Goal: Book appointment/travel/reservation

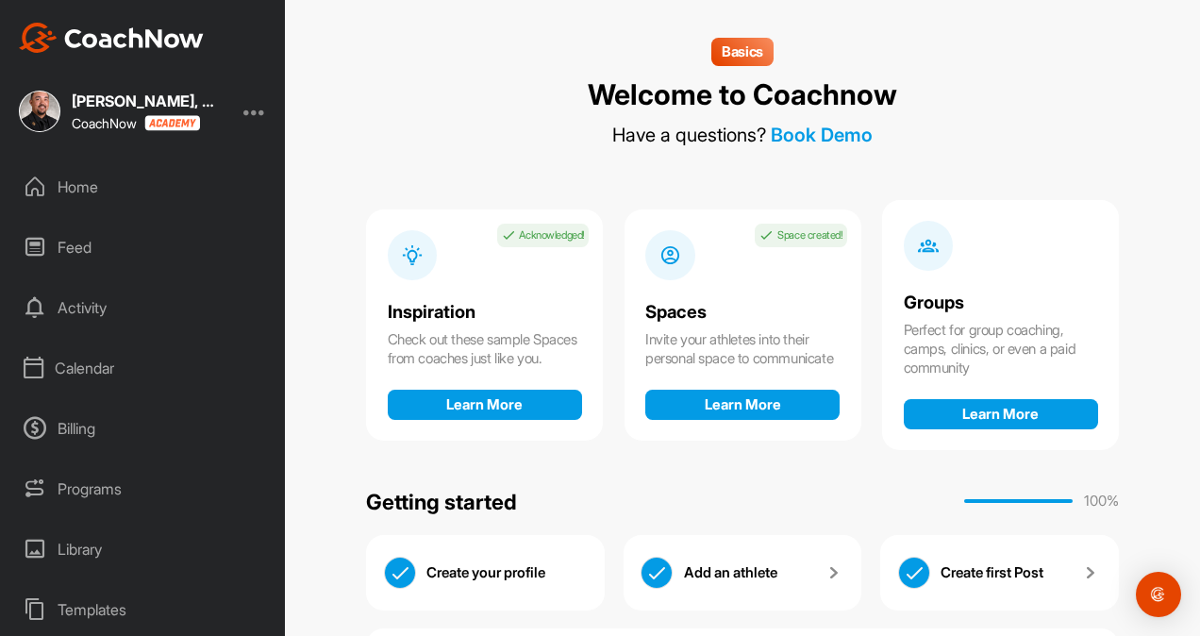
click at [84, 359] on div "Calendar" at bounding box center [143, 367] width 266 height 47
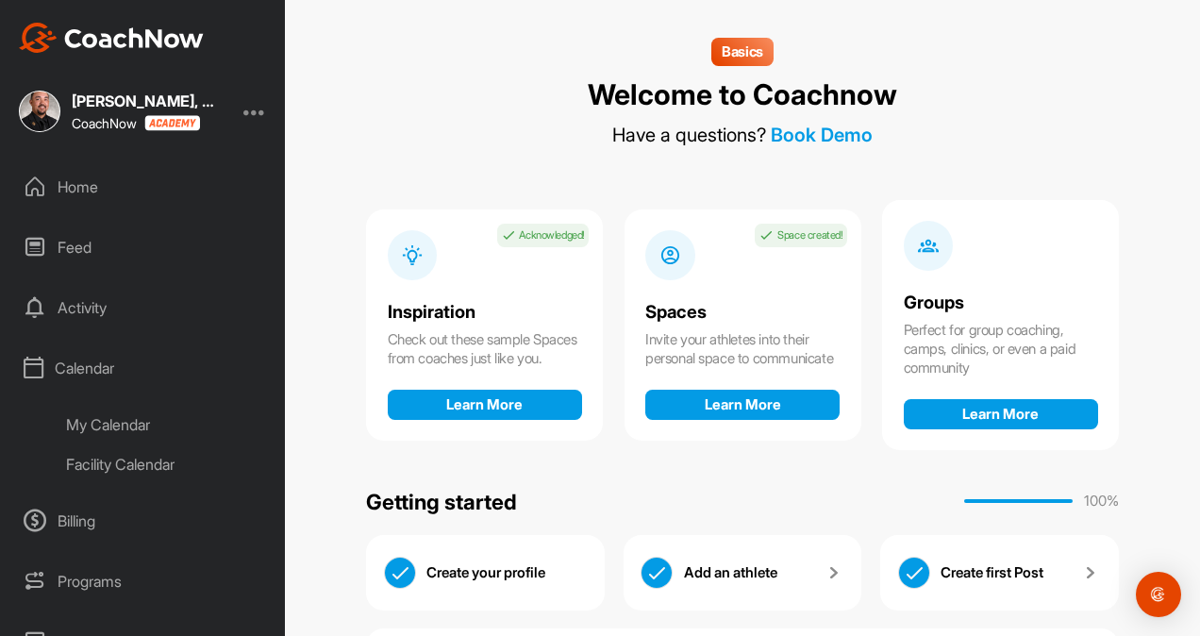
click at [117, 431] on div "My Calendar" at bounding box center [165, 425] width 224 height 40
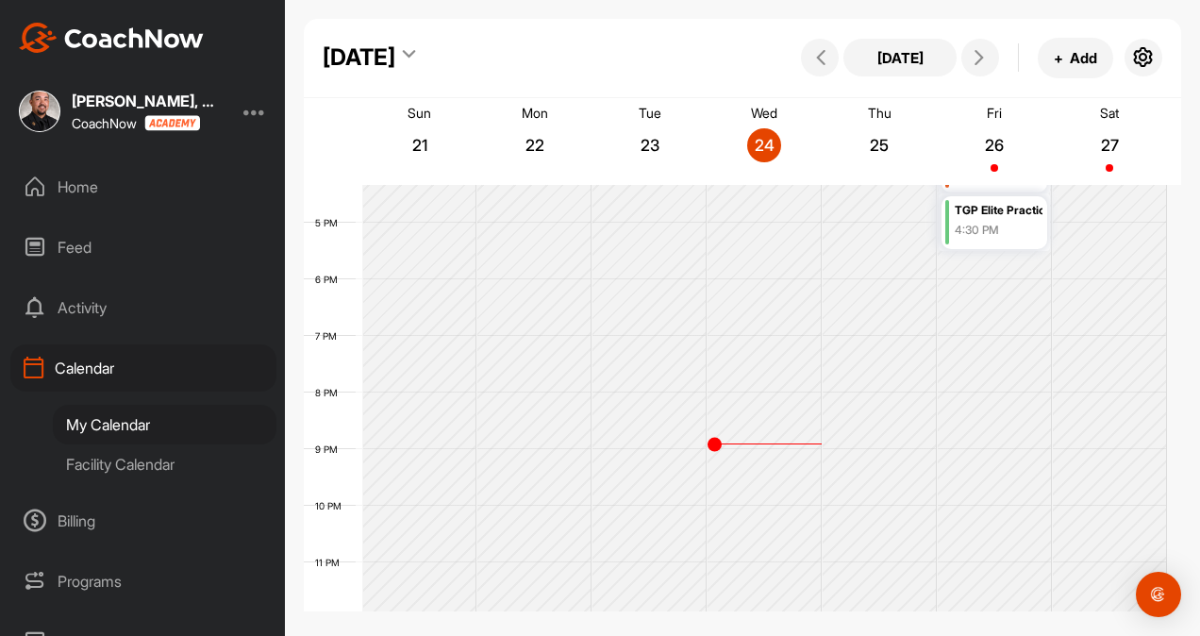
scroll to position [932, 0]
click at [986, 60] on icon at bounding box center [979, 57] width 15 height 15
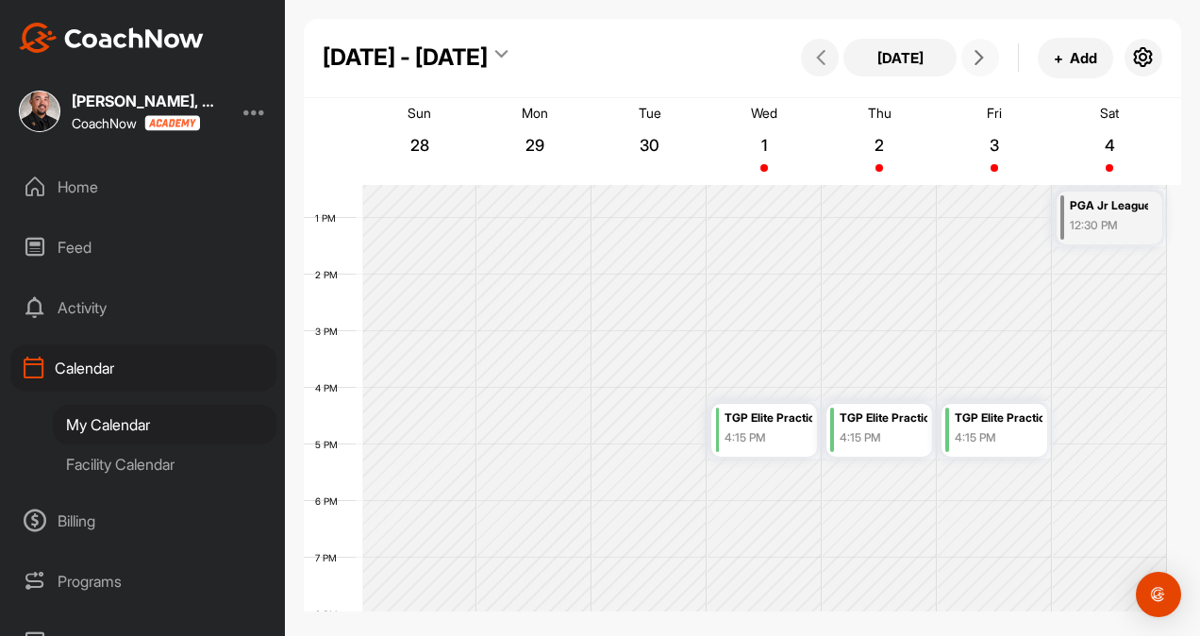
scroll to position [705, 0]
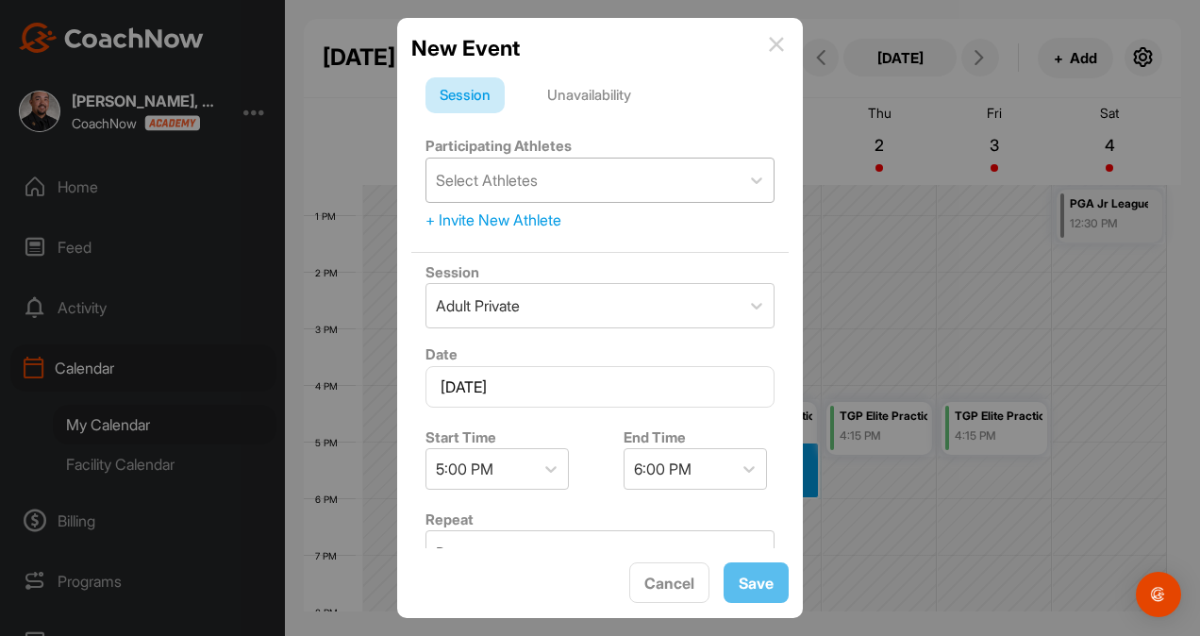
click at [531, 188] on div "Select Athletes" at bounding box center [487, 180] width 102 height 23
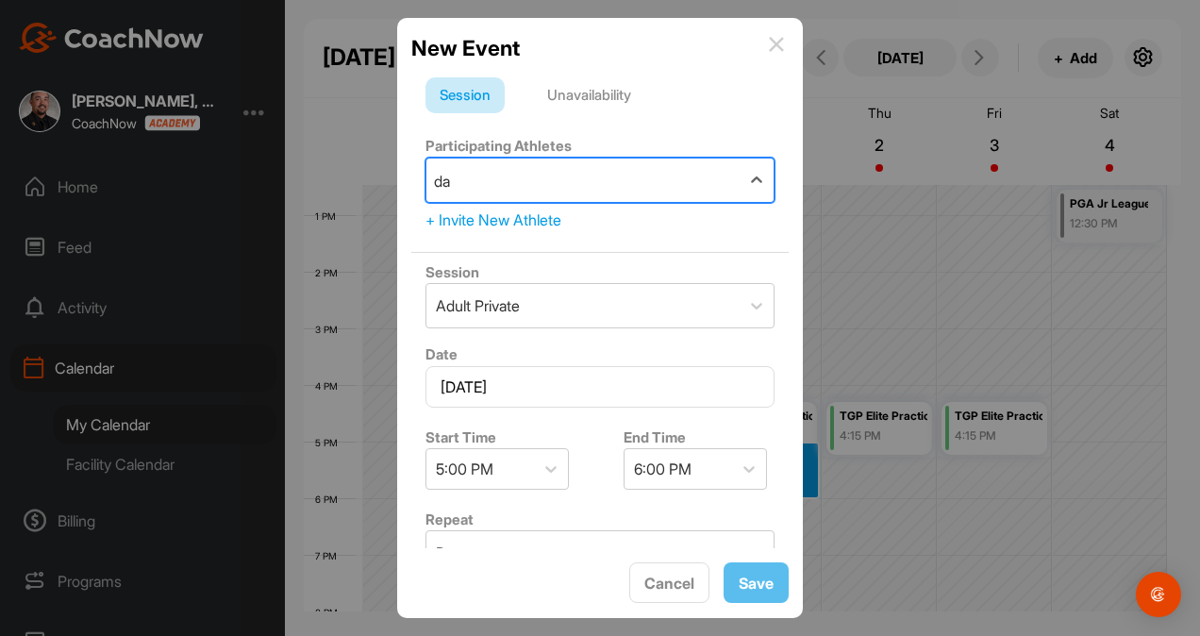
type input "dav"
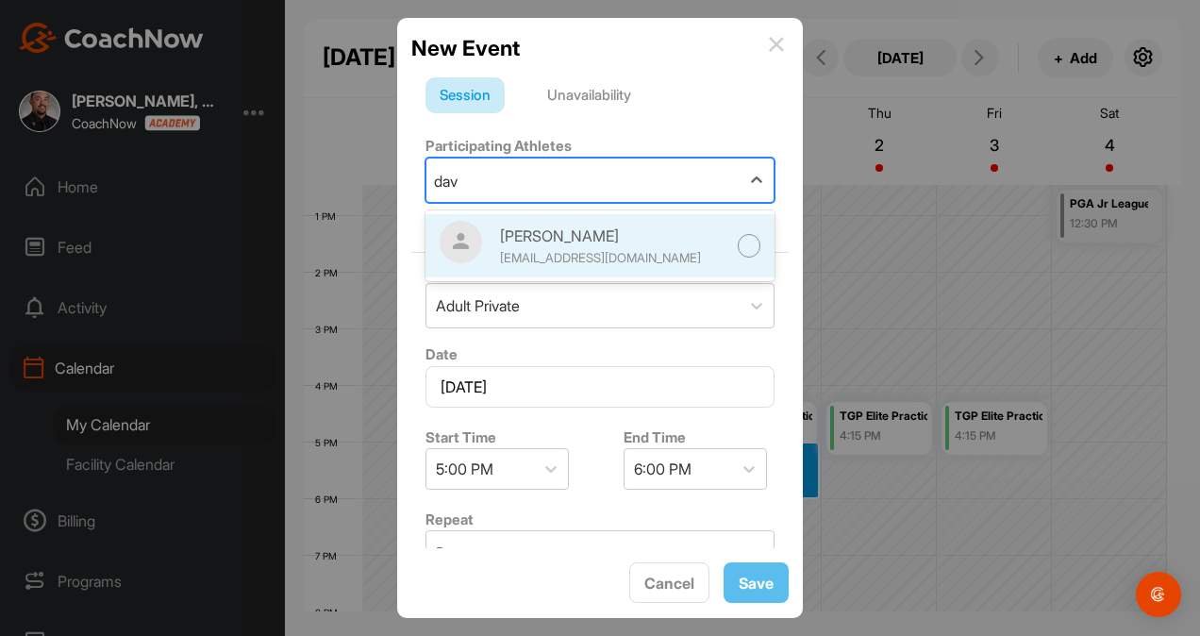
click at [576, 236] on div "[PERSON_NAME]" at bounding box center [613, 236] width 226 height 23
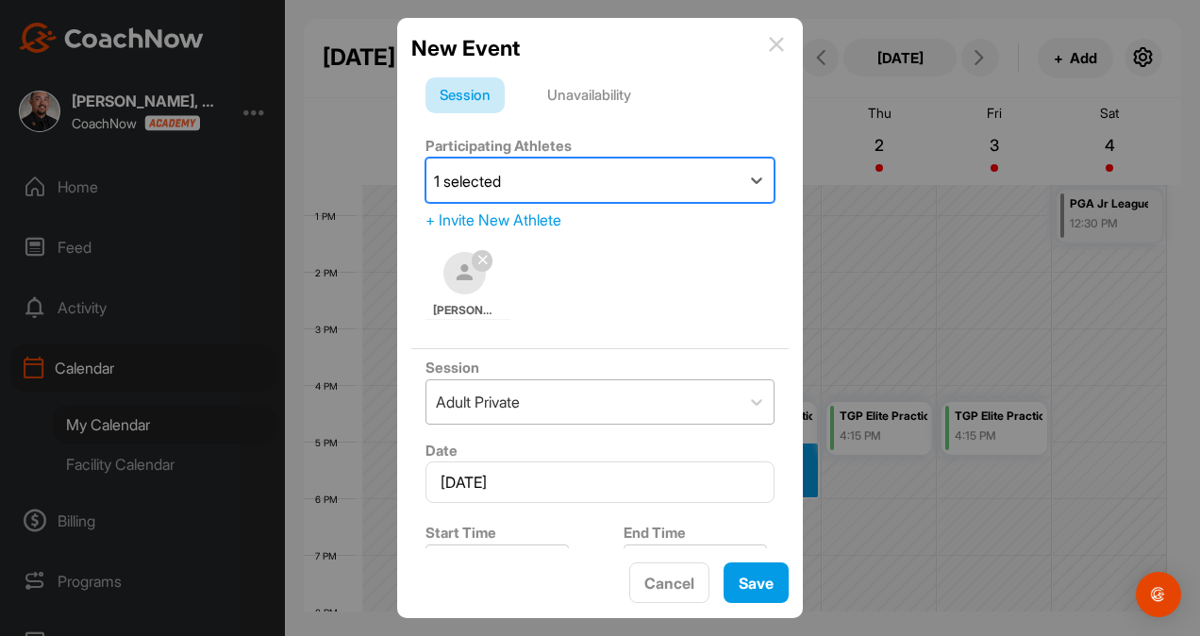
scroll to position [106, 0]
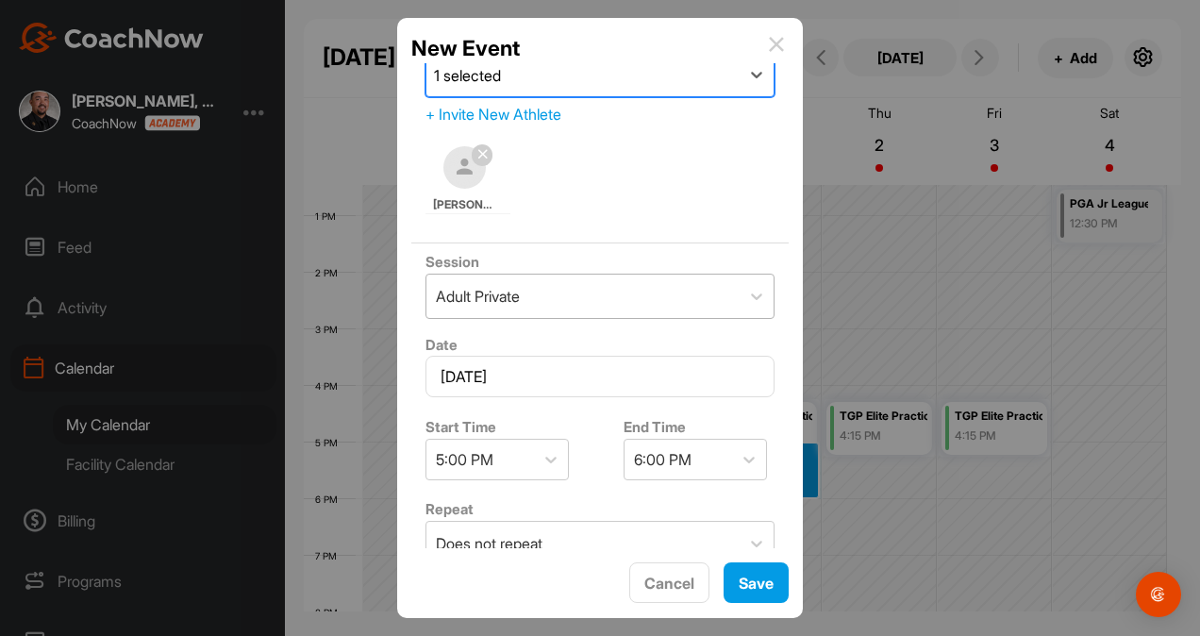
click at [550, 275] on div "Adult Private" at bounding box center [582, 296] width 313 height 43
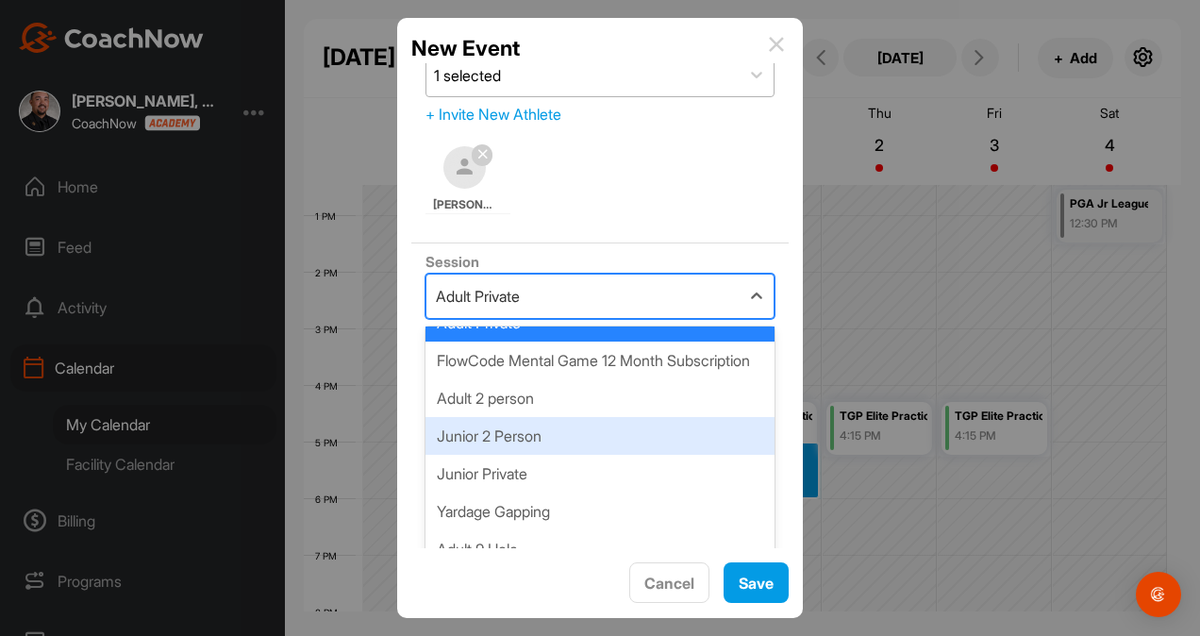
scroll to position [87, 0]
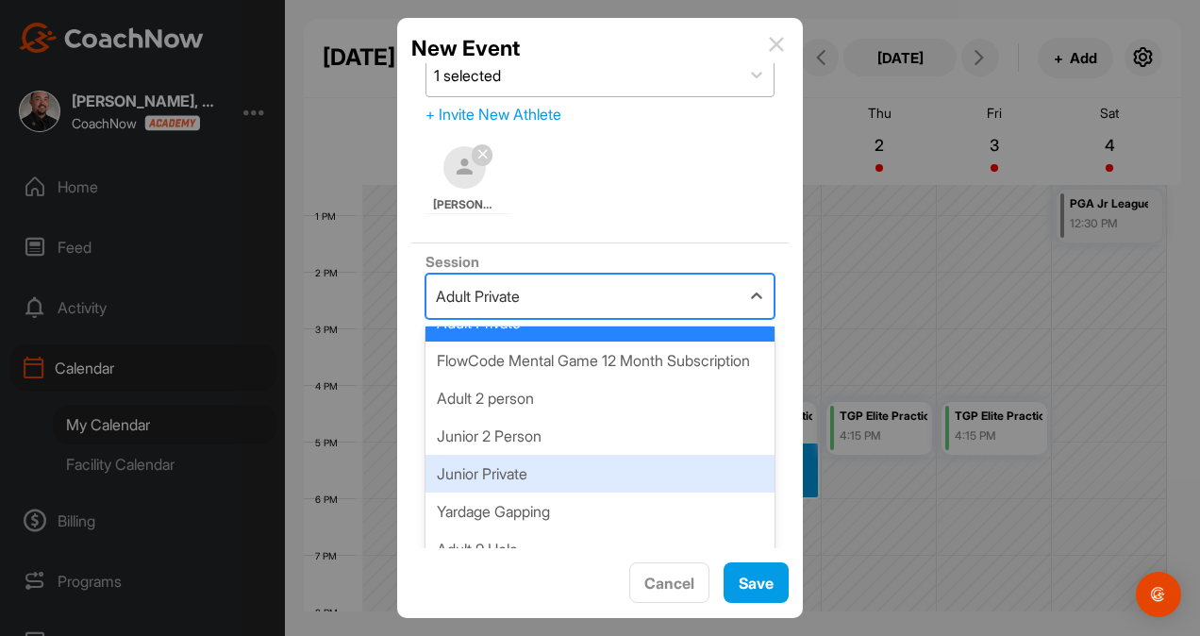
click at [530, 475] on div "Junior Private" at bounding box center [600, 474] width 349 height 38
type input "80"
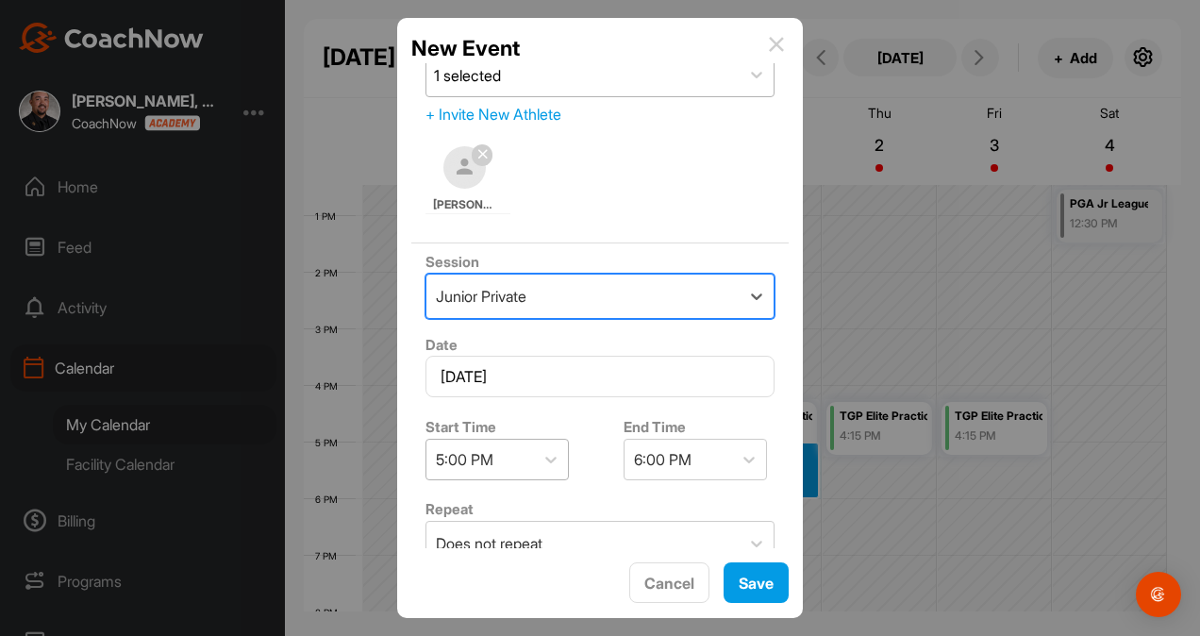
click at [462, 451] on div "5:00 PM" at bounding box center [465, 459] width 58 height 23
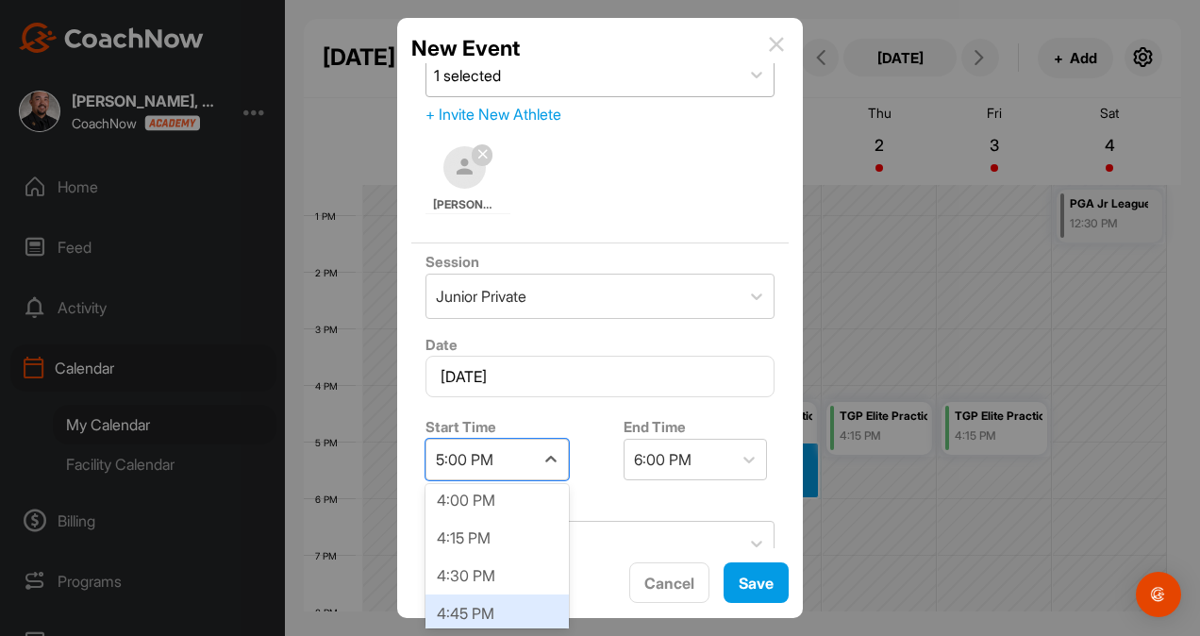
scroll to position [2525, 0]
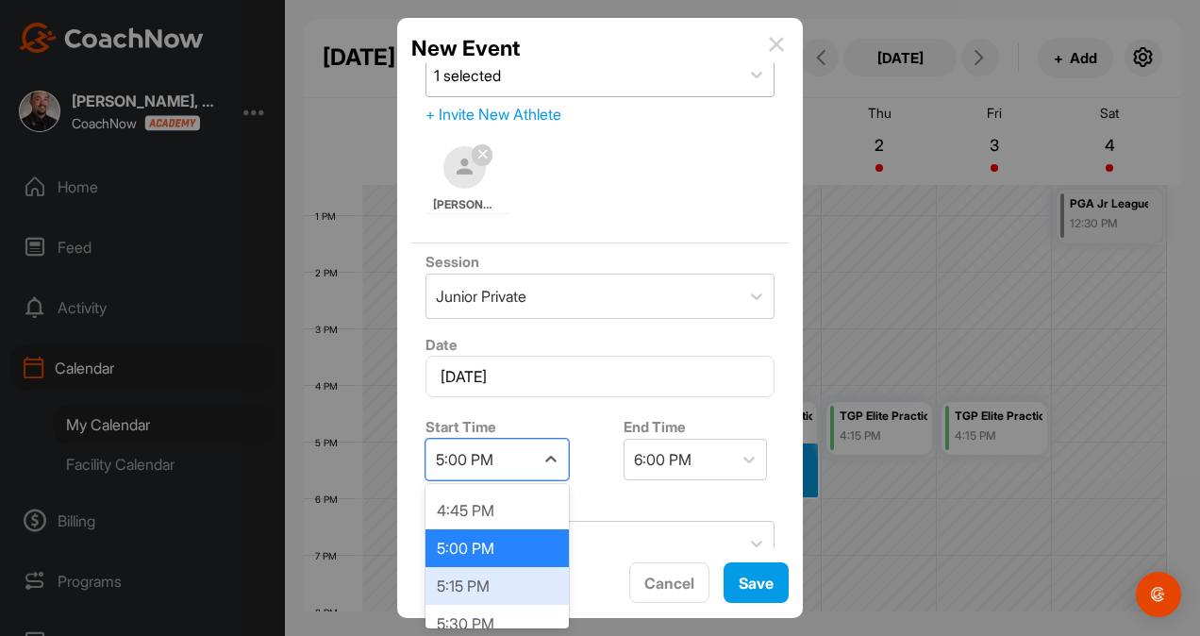
click at [466, 587] on div "5:15 PM" at bounding box center [497, 586] width 143 height 38
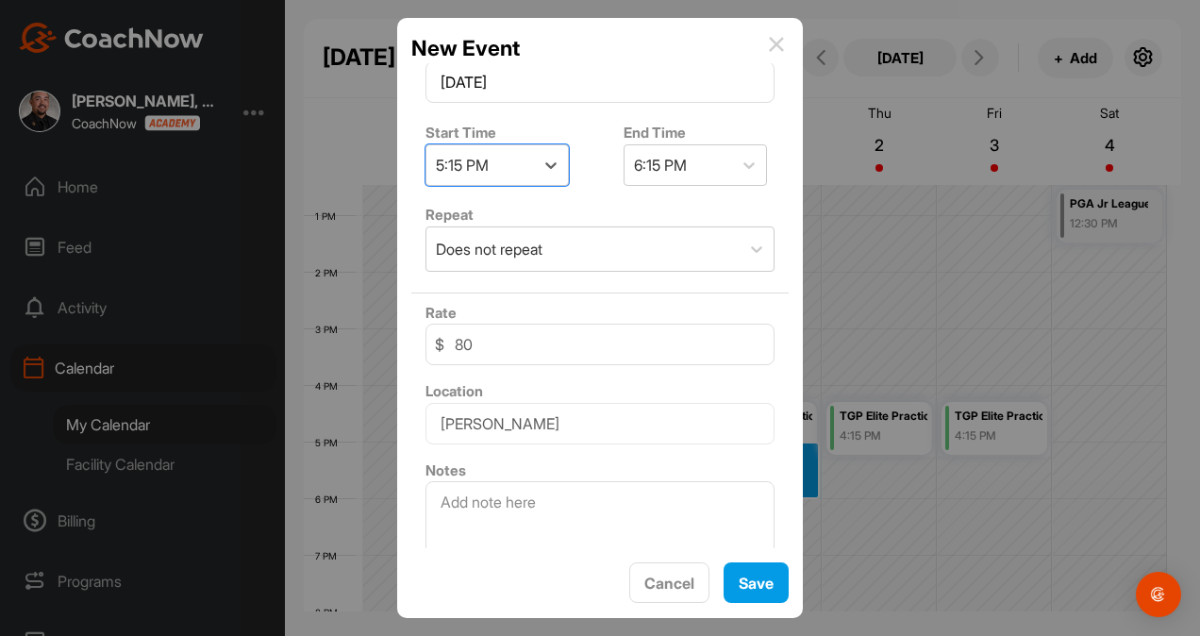
scroll to position [428, 0]
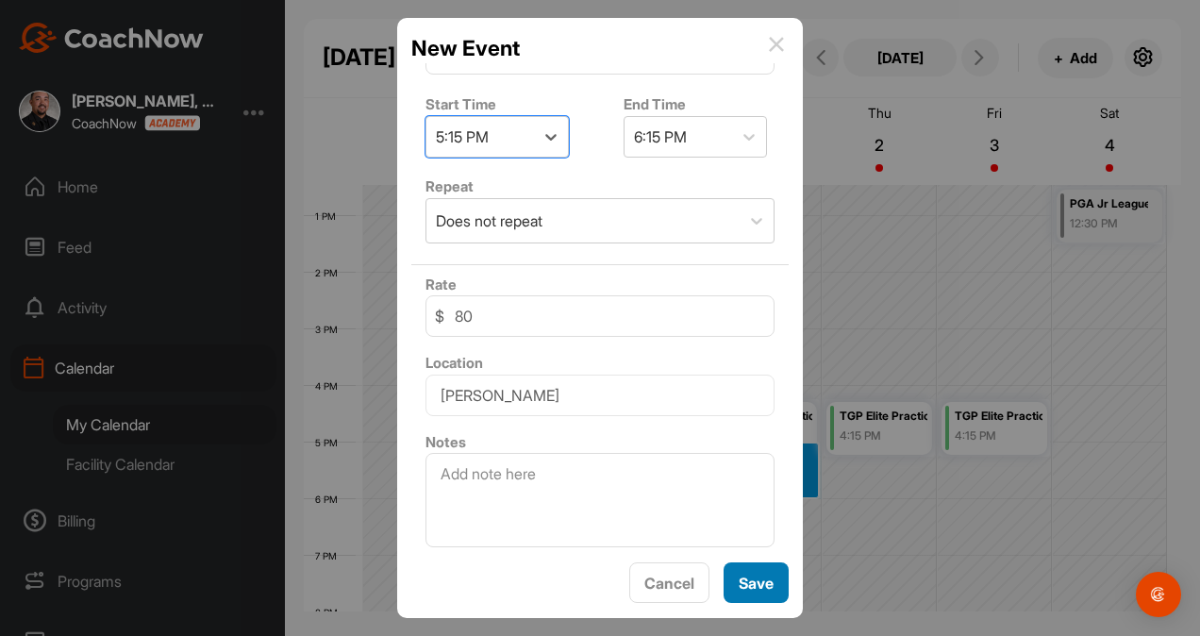
click at [771, 585] on span "Save" at bounding box center [756, 583] width 35 height 19
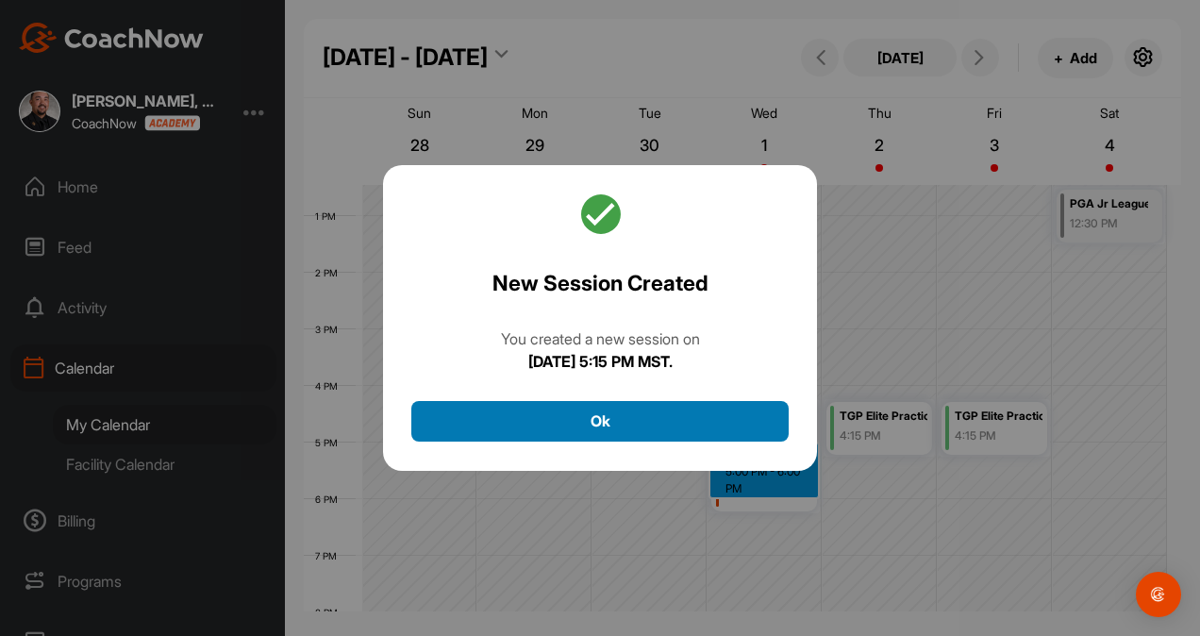
click at [671, 420] on button "Ok" at bounding box center [599, 421] width 377 height 41
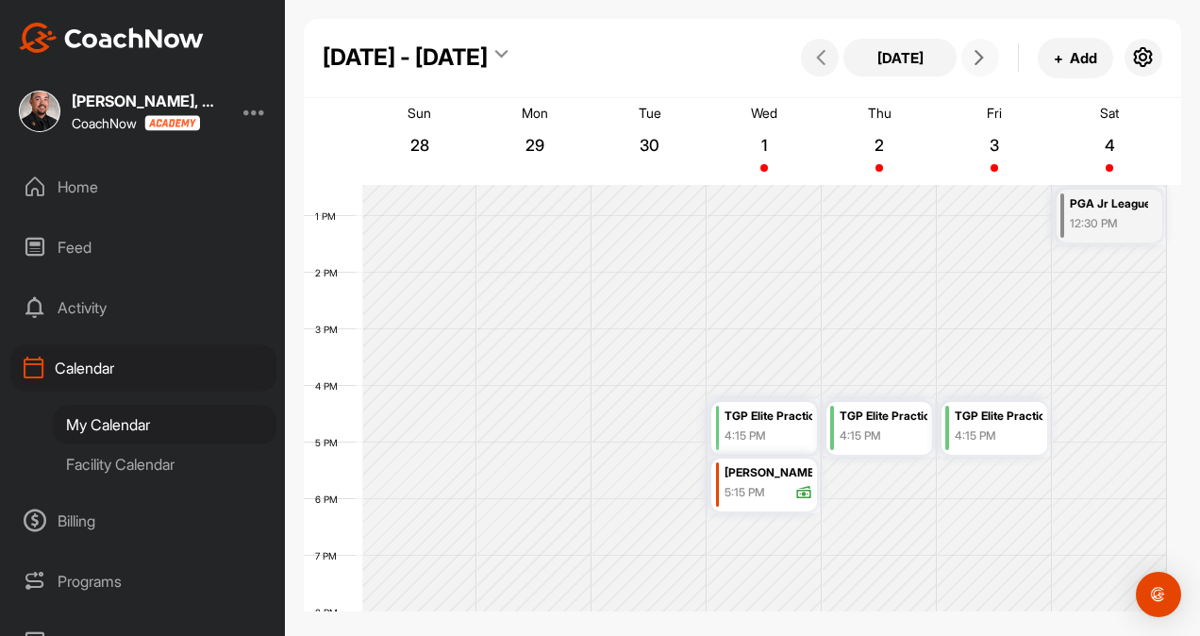
click at [982, 60] on icon at bounding box center [979, 57] width 15 height 15
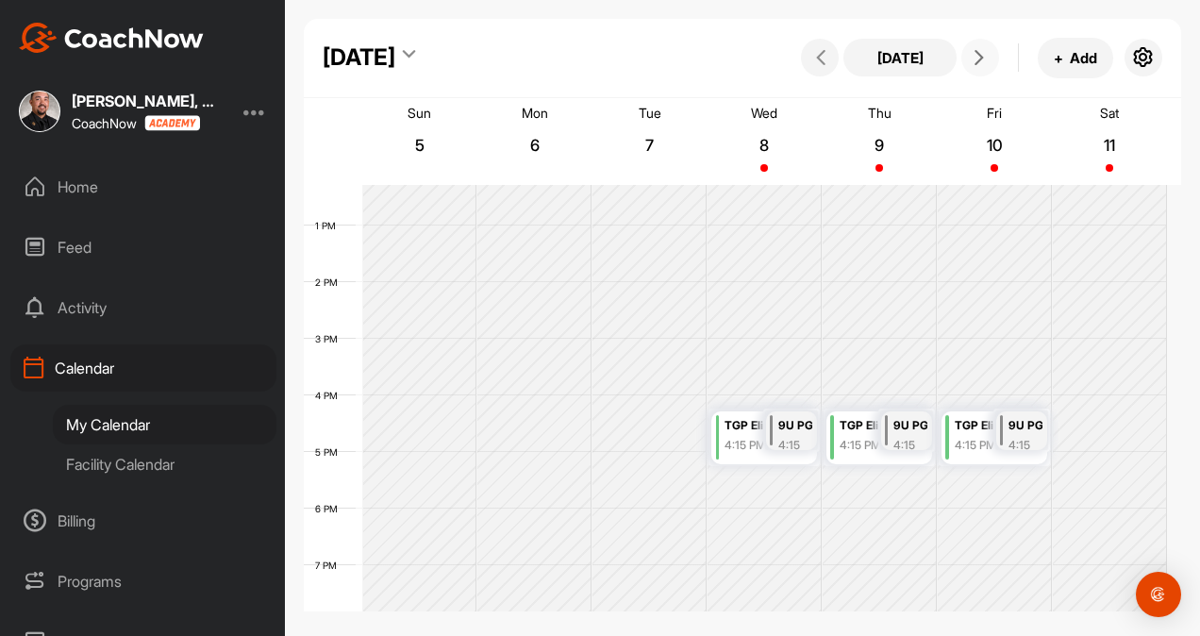
scroll to position [695, 0]
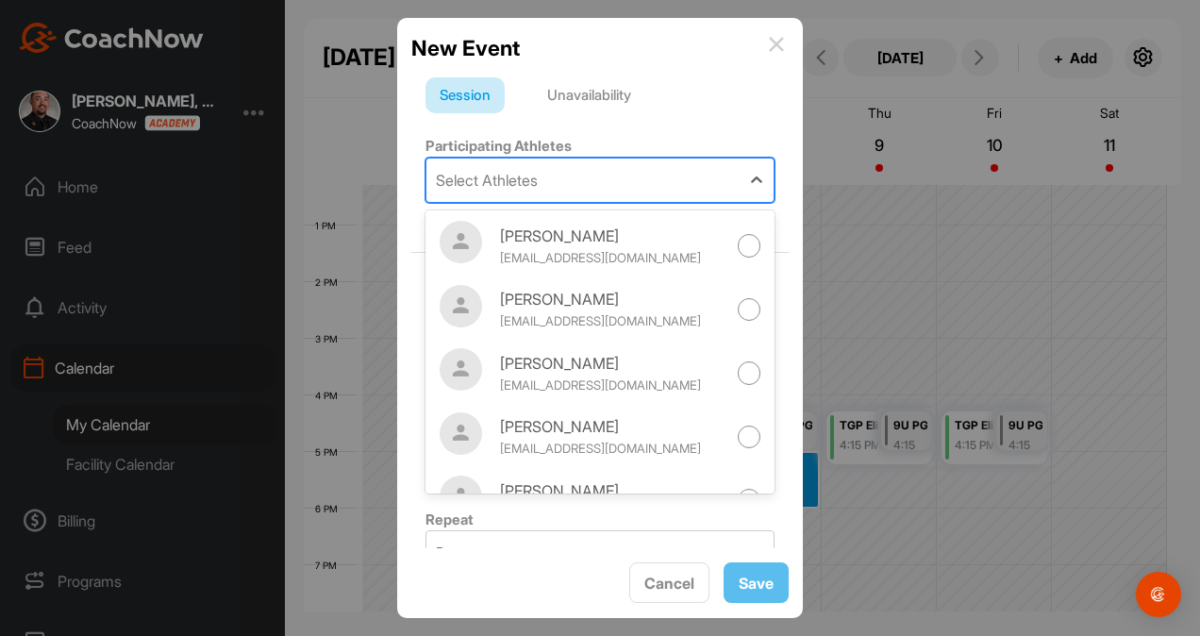
click at [529, 183] on div "Select Athletes" at bounding box center [487, 180] width 102 height 23
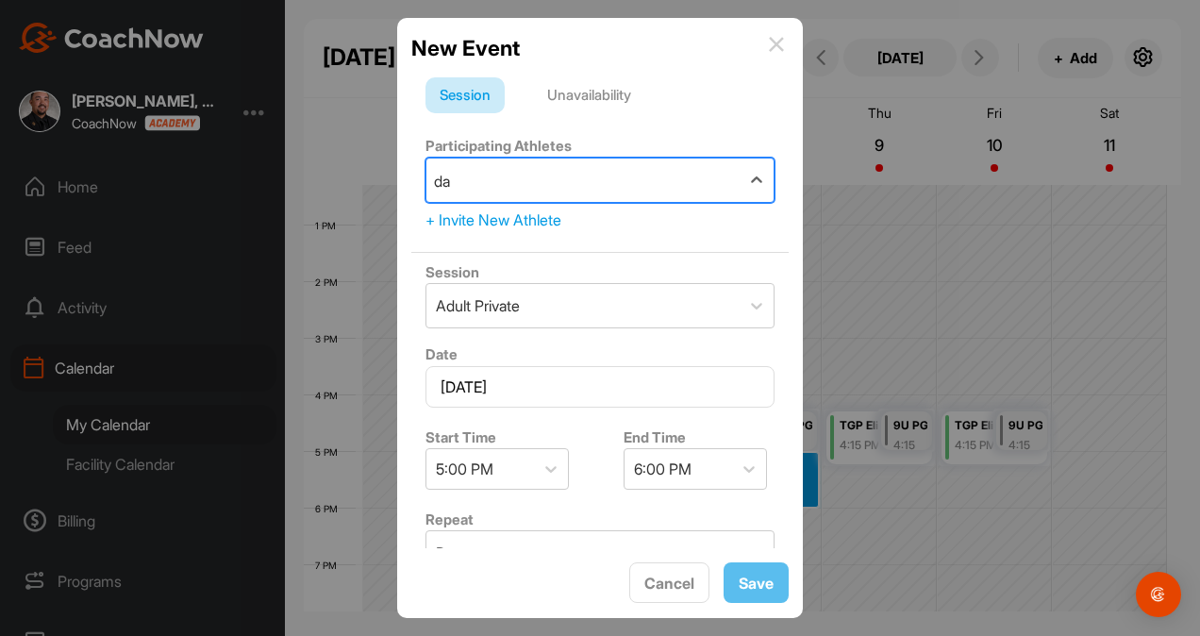
type input "dav"
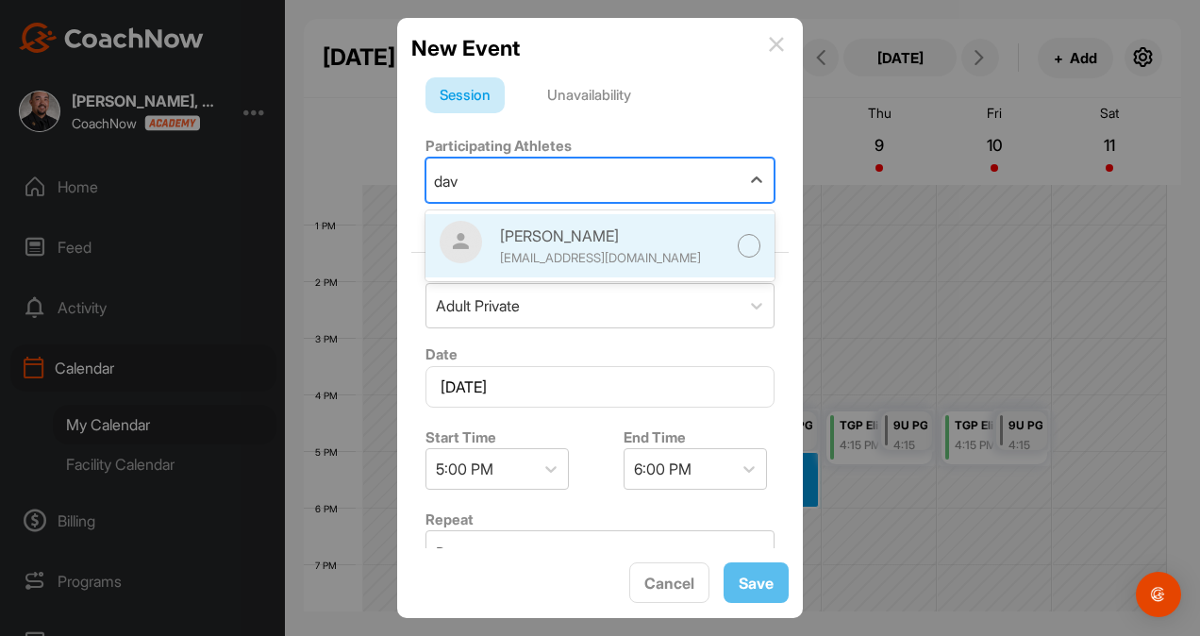
click at [560, 251] on div "[EMAIL_ADDRESS][DOMAIN_NAME]" at bounding box center [613, 258] width 226 height 19
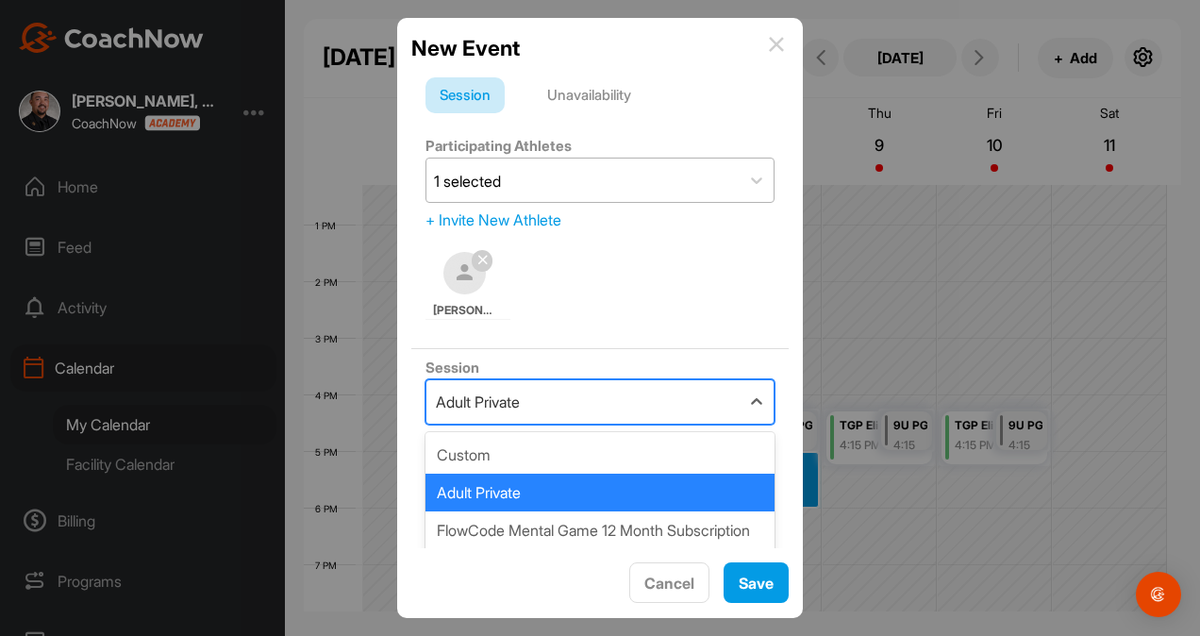
click at [557, 401] on div "Adult Private" at bounding box center [582, 401] width 313 height 43
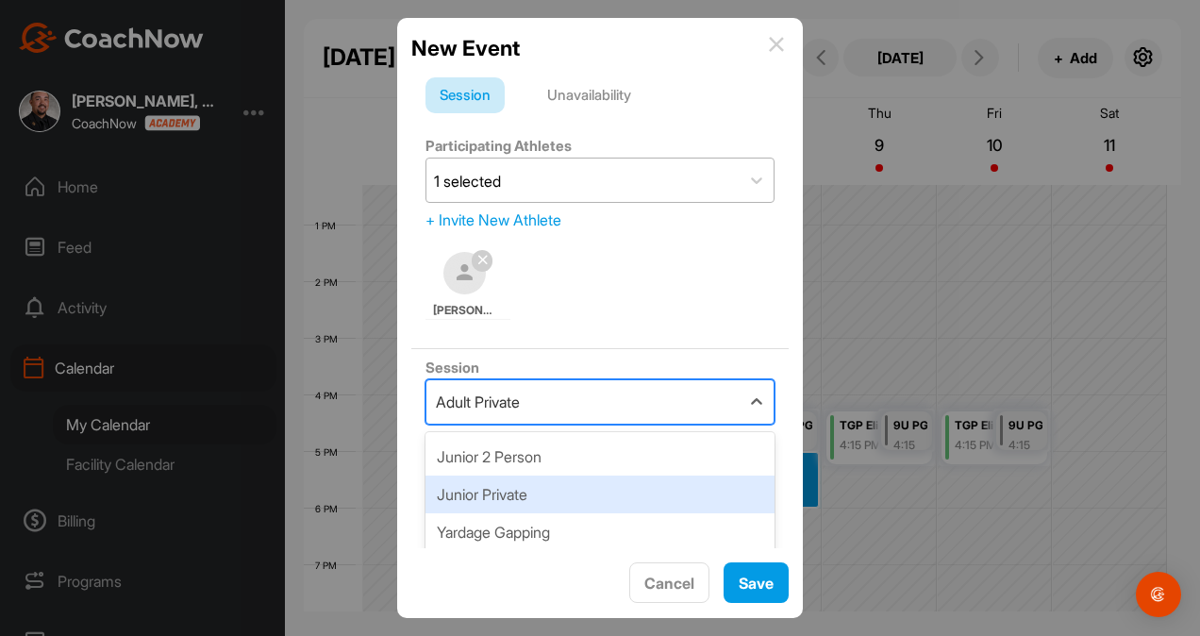
click at [517, 502] on div "Junior Private" at bounding box center [600, 495] width 349 height 38
type input "80"
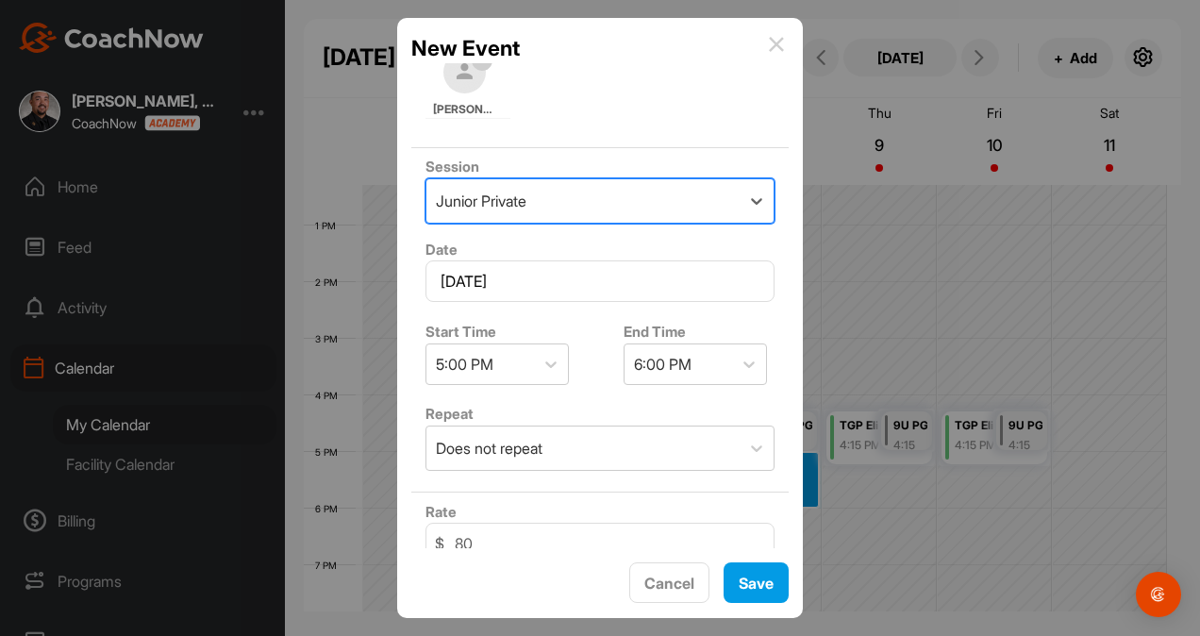
scroll to position [205, 0]
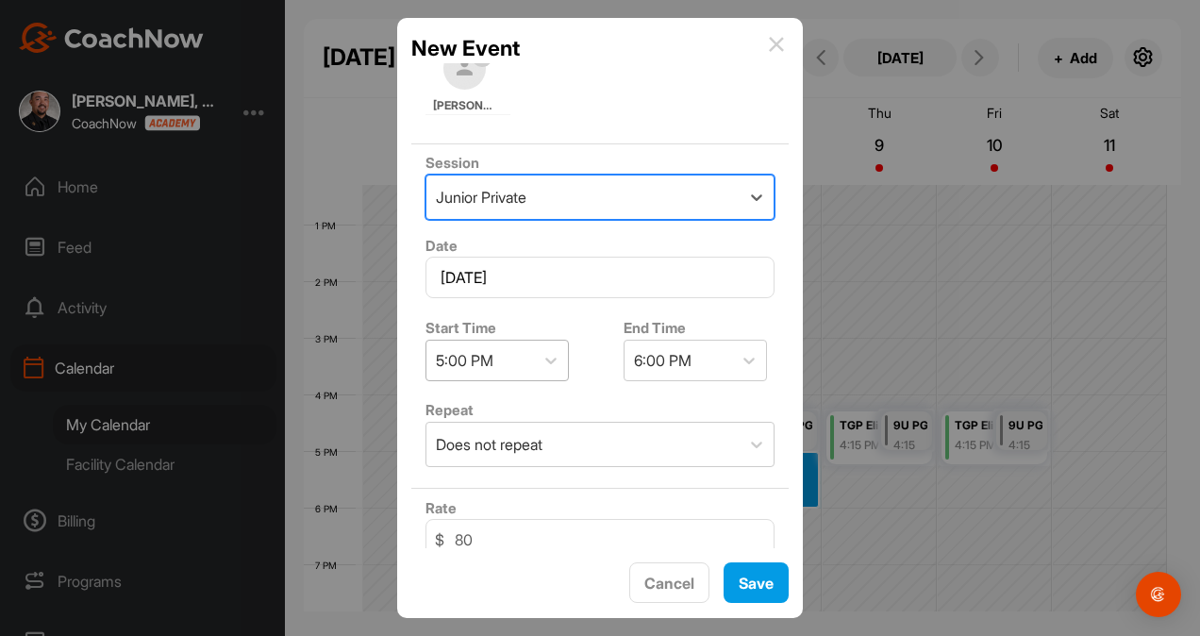
click at [485, 351] on div "5:00 PM" at bounding box center [465, 360] width 58 height 23
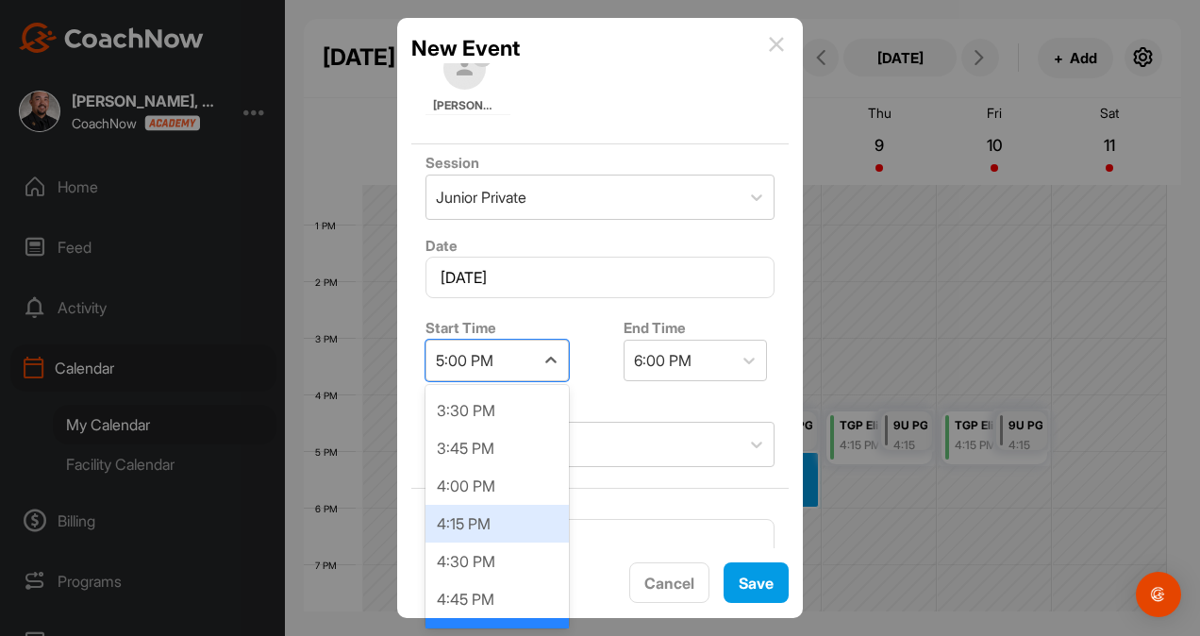
scroll to position [2490, 0]
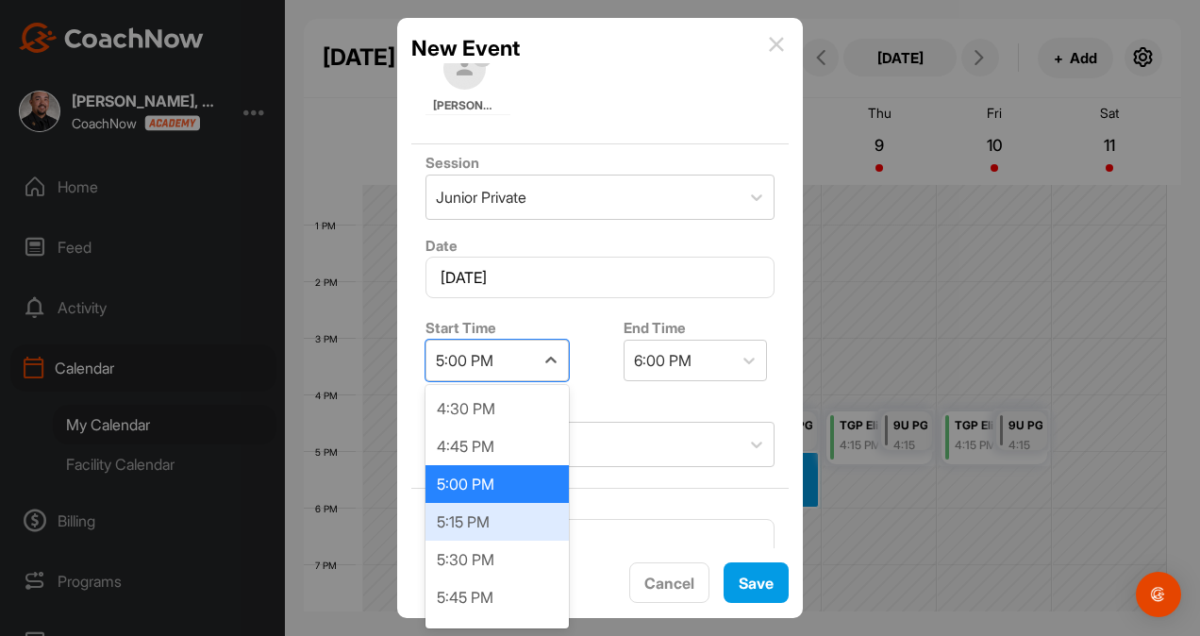
click at [476, 518] on div "5:15 PM" at bounding box center [497, 522] width 143 height 38
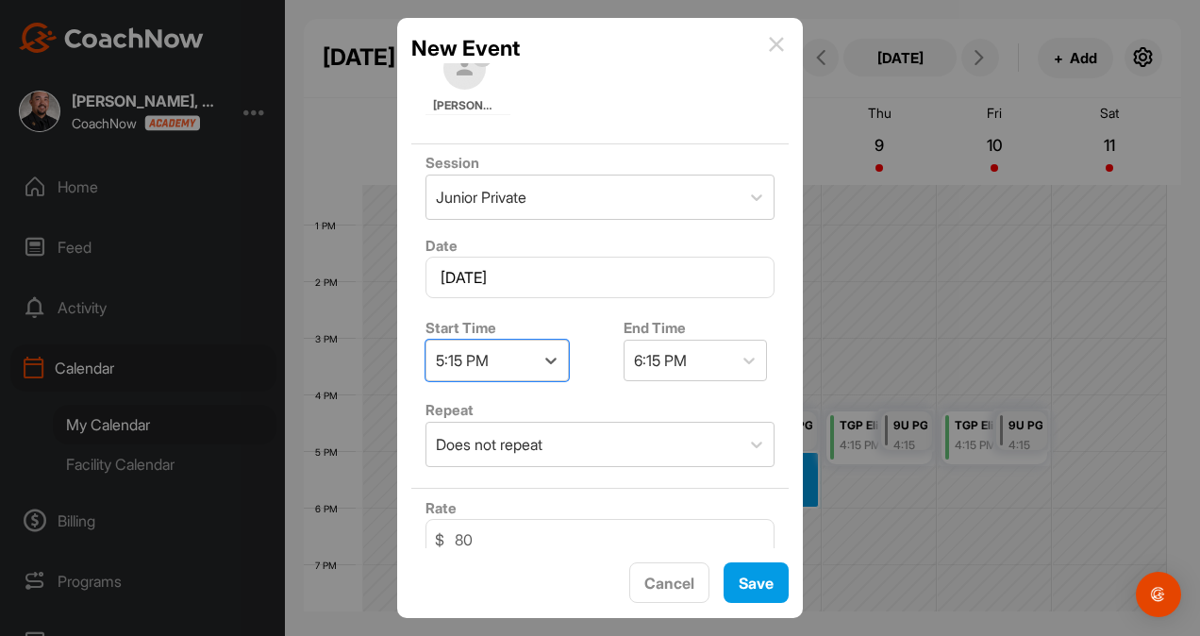
scroll to position [369, 0]
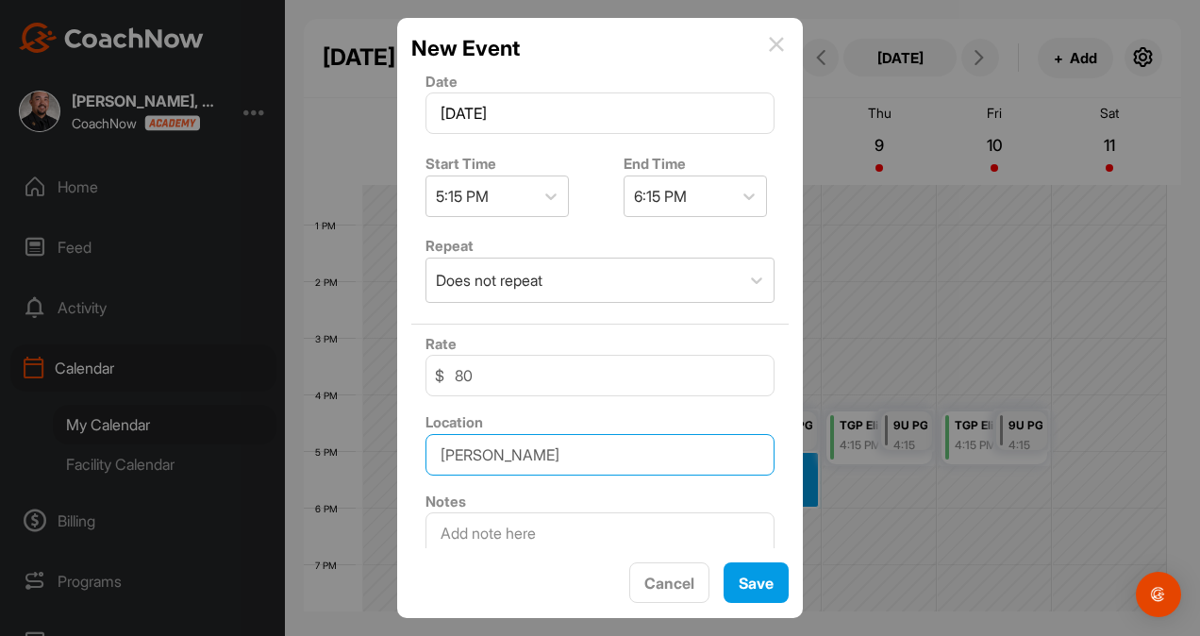
click at [527, 457] on input "[PERSON_NAME]" at bounding box center [600, 455] width 349 height 42
type input "Silverbell Golf Course"
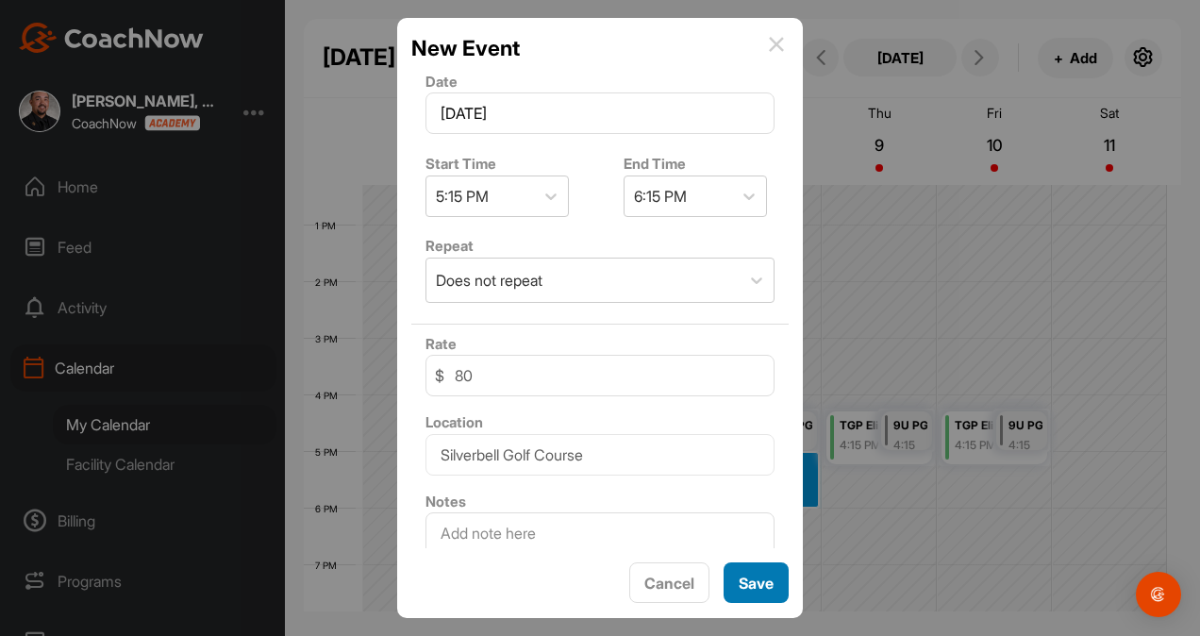
click at [768, 576] on span "Save" at bounding box center [756, 583] width 35 height 19
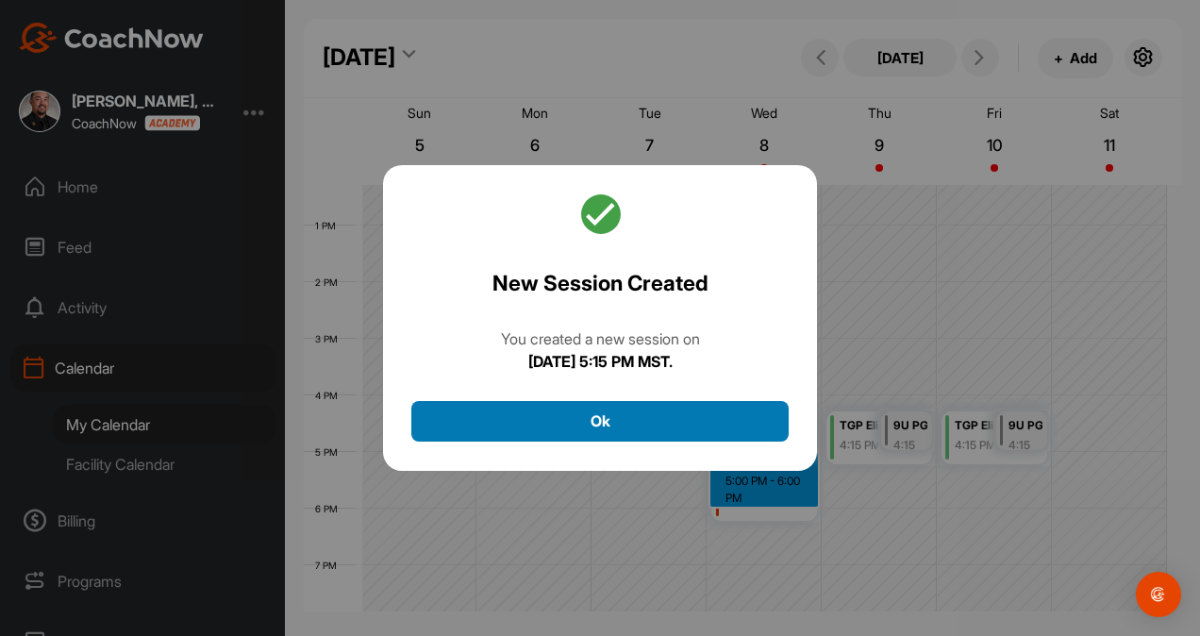
click at [677, 415] on button "Ok" at bounding box center [599, 421] width 377 height 41
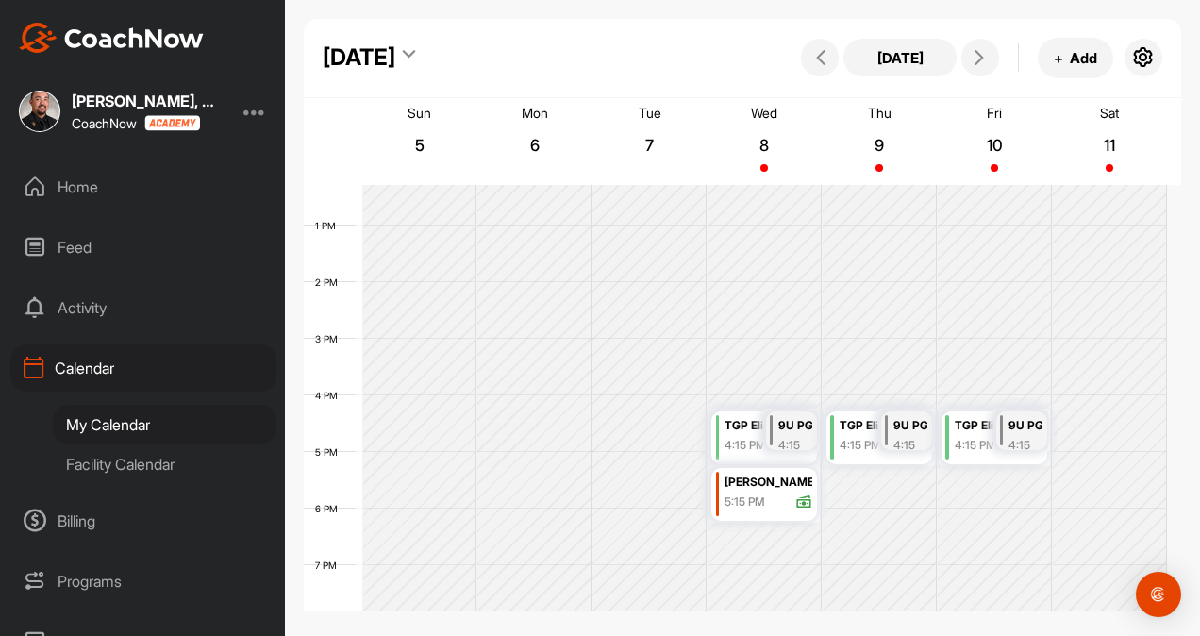
click at [109, 466] on div "Facility Calendar" at bounding box center [165, 464] width 224 height 40
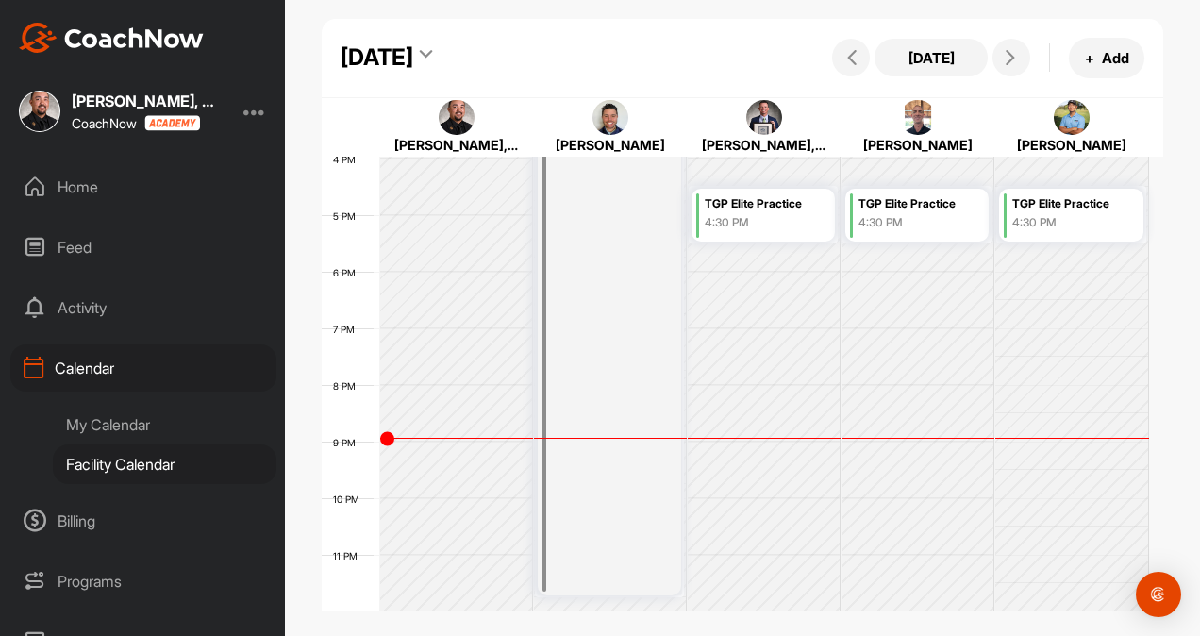
scroll to position [740, 0]
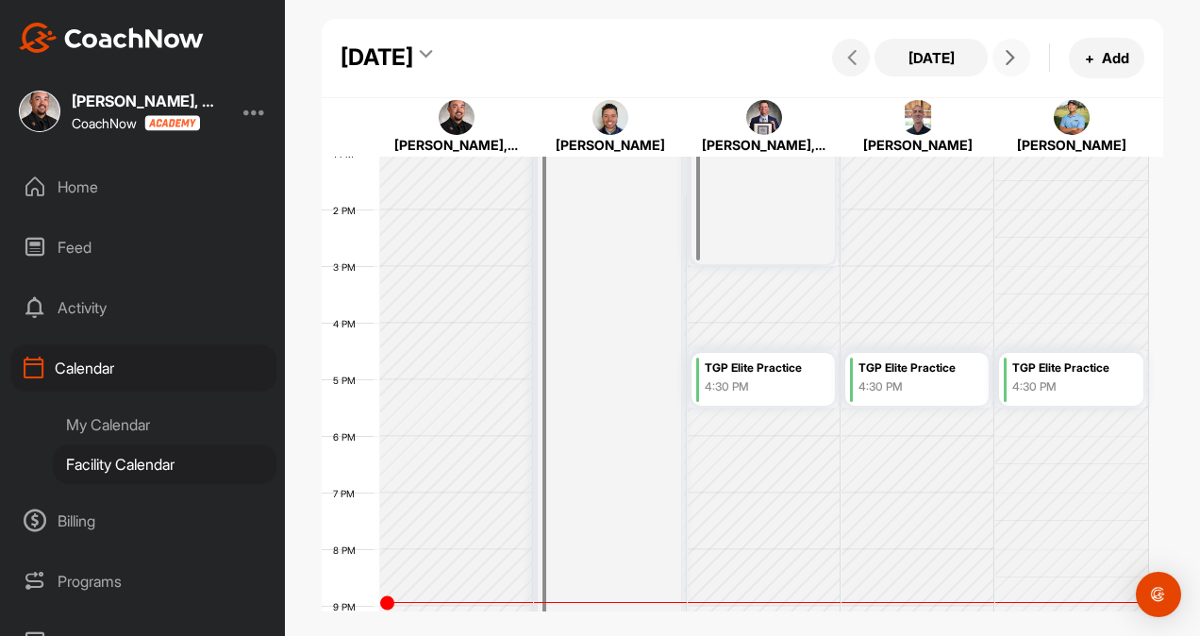
click at [1010, 66] on button at bounding box center [1012, 58] width 38 height 38
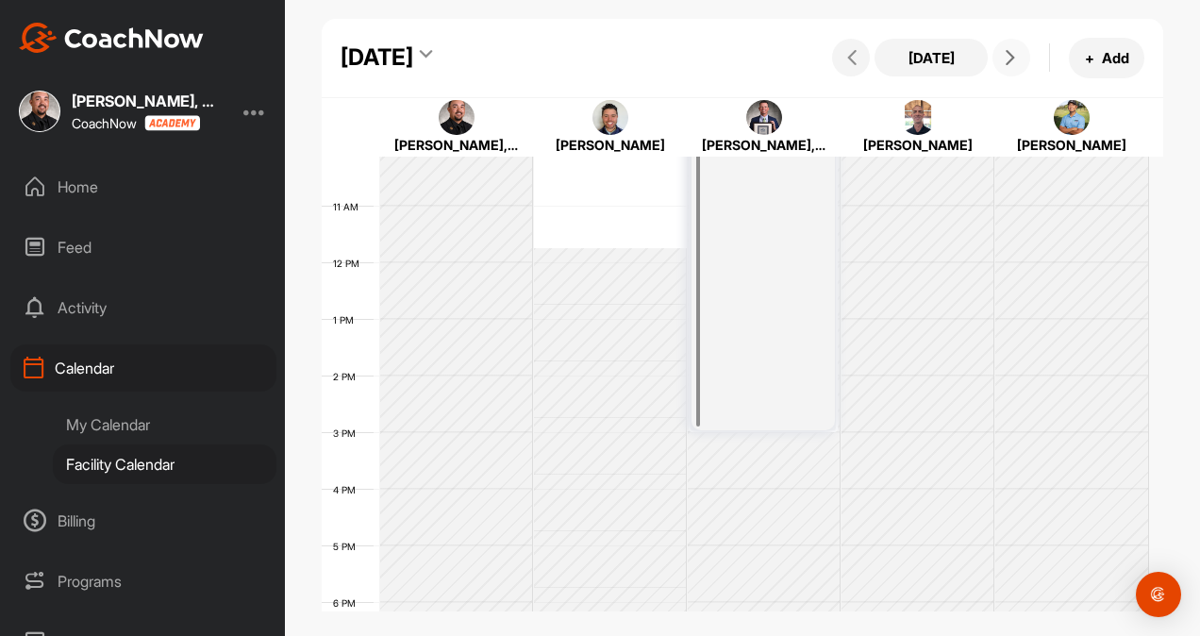
scroll to position [573, 0]
click at [1014, 63] on icon at bounding box center [1010, 57] width 15 height 15
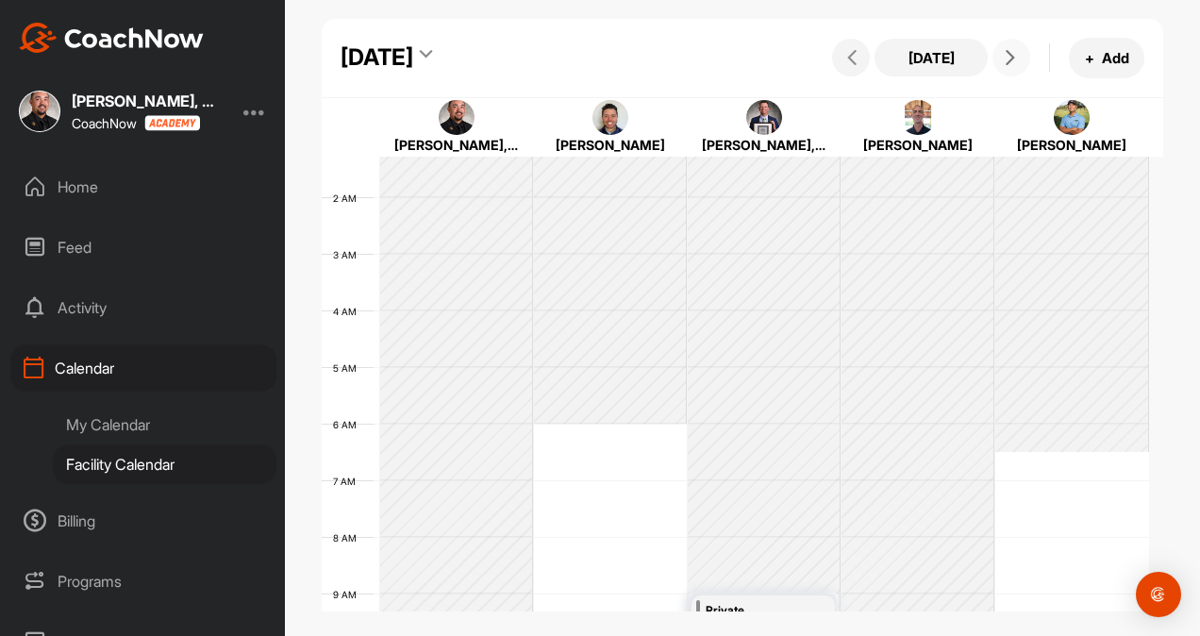
scroll to position [58, 0]
